Goal: Task Accomplishment & Management: Use online tool/utility

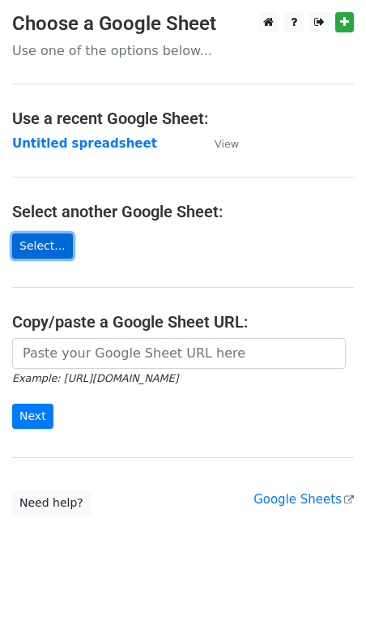
click at [36, 246] on link "Select..." at bounding box center [42, 245] width 61 height 25
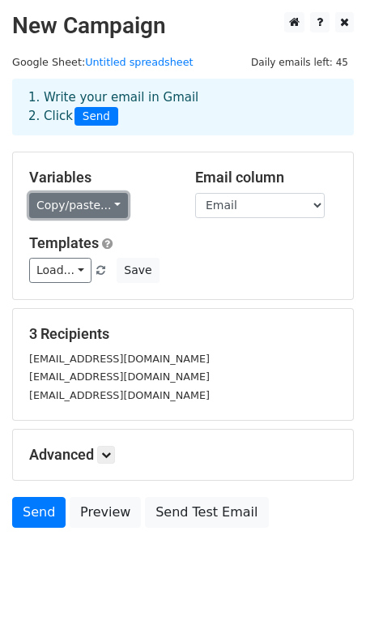
click at [70, 211] on link "Copy/paste..." at bounding box center [78, 205] width 99 height 25
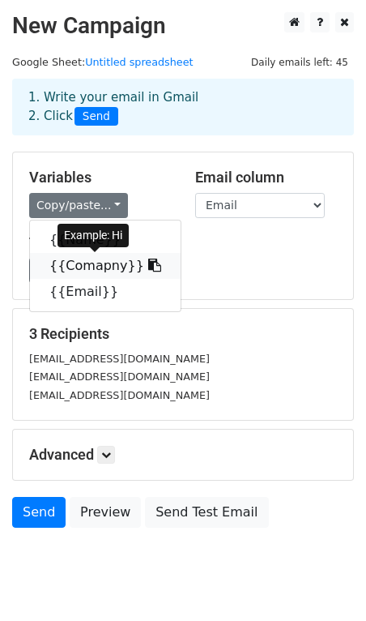
click at [79, 263] on link "{{Comapny}}" at bounding box center [105, 266] width 151 height 26
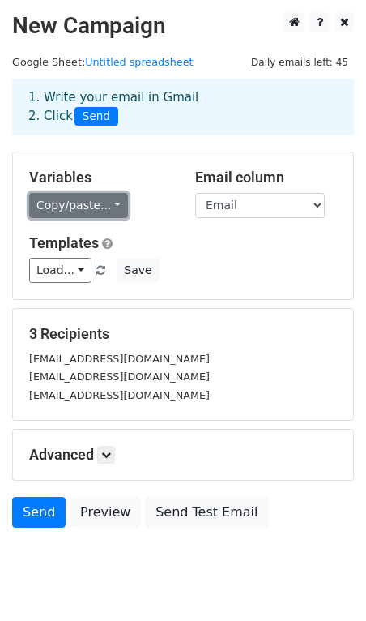
click at [74, 210] on link "Copy/paste..." at bounding box center [78, 205] width 99 height 25
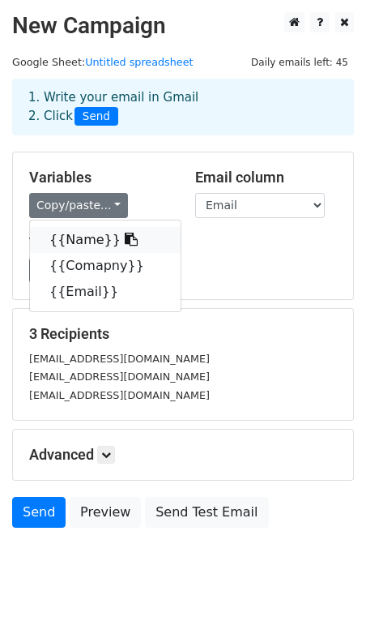
click at [69, 240] on link "{{Name}}" at bounding box center [105, 240] width 151 height 26
